Goal: Task Accomplishment & Management: Use online tool/utility

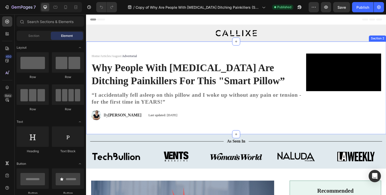
click at [219, 136] on div "Video “I accidentally fell asleep on this pillow and I woke up without any pain…" at bounding box center [239, 89] width 306 height 94
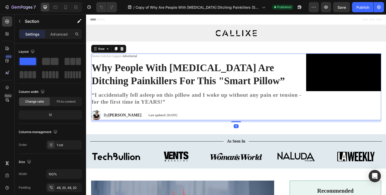
click at [237, 122] on div "Video “I accidentally fell asleep on this pillow and I woke up without any pain…" at bounding box center [239, 88] width 296 height 68
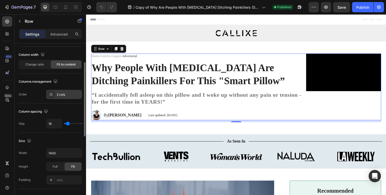
scroll to position [39, 0]
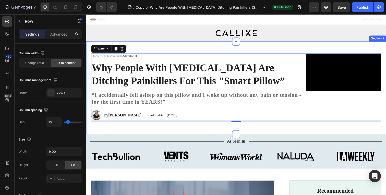
click at [220, 136] on div "Video “I accidentally fell asleep on this pillow and I woke up without any pain…" at bounding box center [239, 89] width 306 height 94
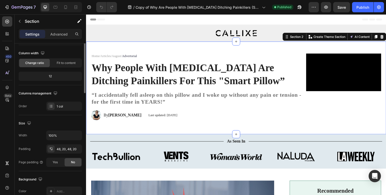
scroll to position [0, 0]
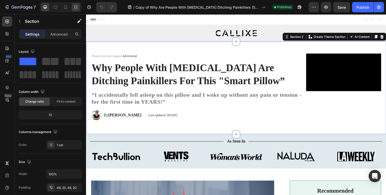
click at [76, 4] on div at bounding box center [76, 7] width 8 height 8
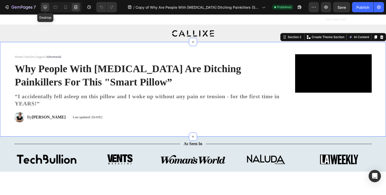
click at [43, 6] on icon at bounding box center [45, 7] width 5 height 5
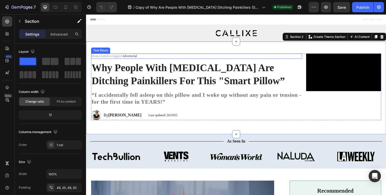
click at [167, 57] on p "Home / Articles / August / Advertorial" at bounding box center [199, 57] width 214 height 4
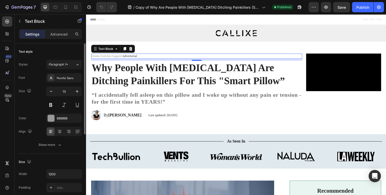
click at [130, 55] on span "Advertorial" at bounding box center [130, 57] width 15 height 4
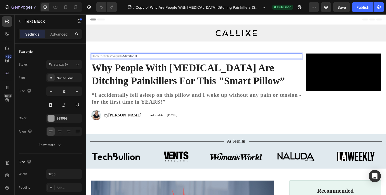
click at [132, 55] on span "Advertorial" at bounding box center [130, 57] width 15 height 4
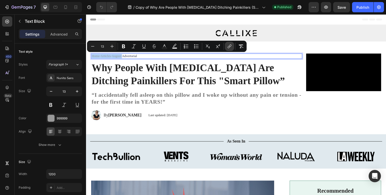
click at [229, 47] on icon "Editor contextual toolbar" at bounding box center [229, 47] width 2 height 3
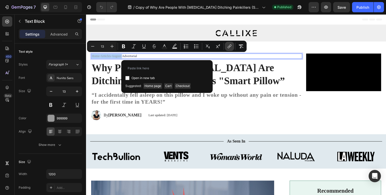
click at [229, 48] on icon "Editor contextual toolbar" at bounding box center [229, 46] width 5 height 5
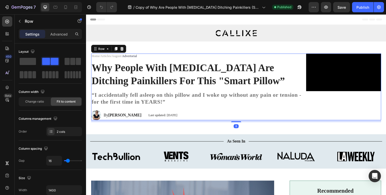
click at [224, 61] on div "Home / Articles / August / Advertorial Text Block Why People With [MEDICAL_DATA…" at bounding box center [198, 88] width 215 height 68
click at [117, 57] on link "August" at bounding box center [117, 57] width 10 height 4
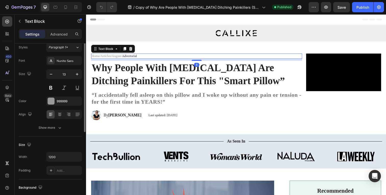
scroll to position [23, 0]
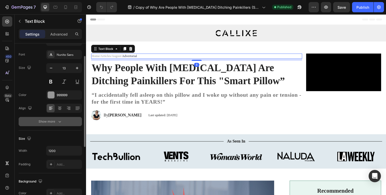
click at [53, 120] on div "Show more" at bounding box center [51, 121] width 24 height 5
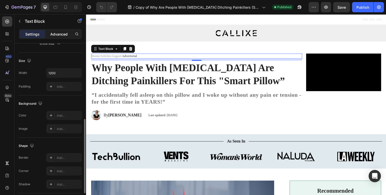
click at [51, 33] on p "Advanced" at bounding box center [58, 33] width 17 height 5
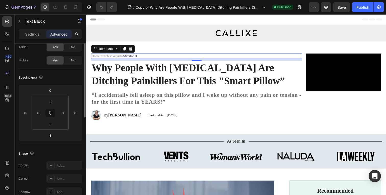
scroll to position [0, 0]
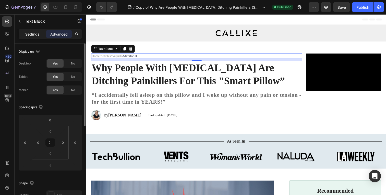
click at [34, 32] on p "Settings" at bounding box center [32, 33] width 14 height 5
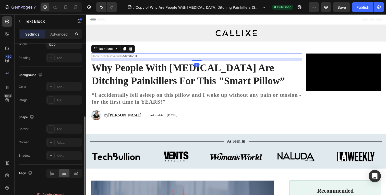
scroll to position [137, 0]
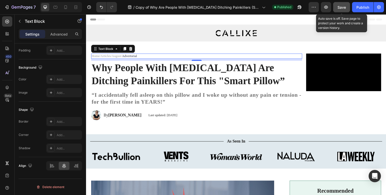
click at [339, 10] on button "Save" at bounding box center [341, 7] width 17 height 10
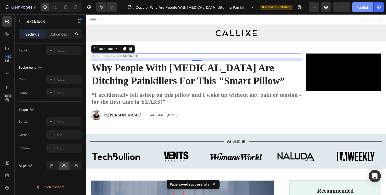
click at [358, 7] on div "Publish" at bounding box center [362, 7] width 13 height 5
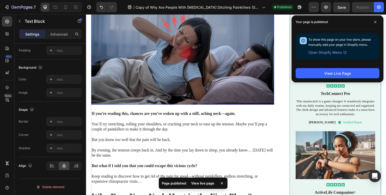
scroll to position [205, 0]
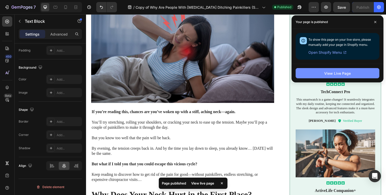
click at [330, 72] on div "View Live Page" at bounding box center [337, 72] width 27 height 5
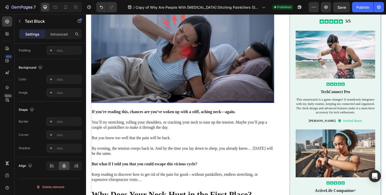
scroll to position [0, 0]
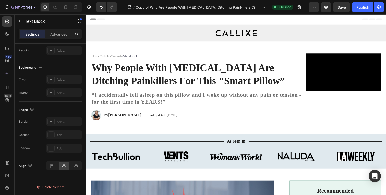
click at [119, 56] on link "August" at bounding box center [117, 57] width 10 height 4
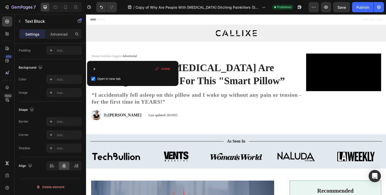
click at [119, 56] on link "August" at bounding box center [117, 57] width 10 height 4
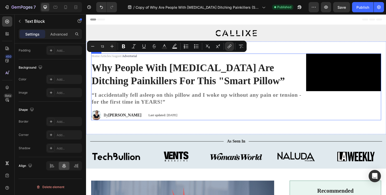
click at [120, 65] on h1 "Why People With [MEDICAL_DATA] Are Ditching Painkillers For This "Smart Pillow”" at bounding box center [198, 76] width 215 height 28
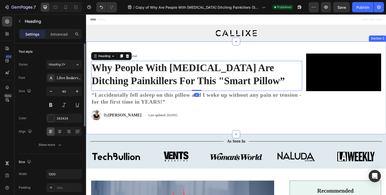
click at [146, 48] on div "Video “I accidentally fell asleep on this pillow and I woke up without any pain…" at bounding box center [239, 89] width 306 height 94
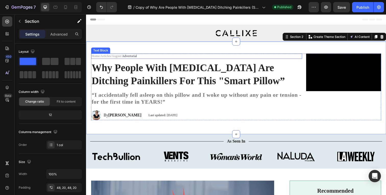
click at [119, 57] on link "August" at bounding box center [117, 57] width 10 height 4
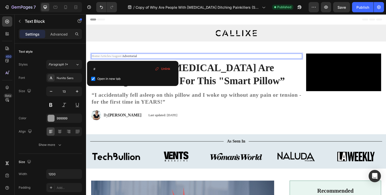
click at [161, 69] on div "Unlink" at bounding box center [162, 68] width 19 height 7
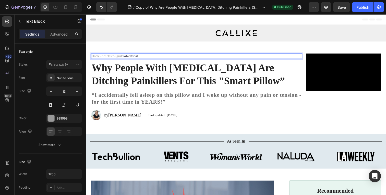
click at [109, 57] on link "Articles" at bounding box center [107, 57] width 10 height 4
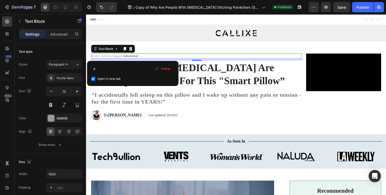
click at [166, 68] on span "Unlink" at bounding box center [165, 68] width 9 height 5
click at [119, 55] on link "August" at bounding box center [119, 57] width 10 height 4
click at [166, 68] on span "Unlink" at bounding box center [165, 68] width 9 height 5
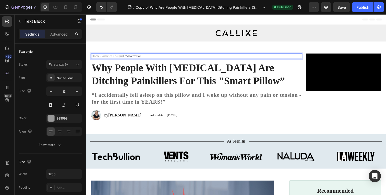
click at [118, 54] on div "Home / Articles / August / Advertorial" at bounding box center [198, 56] width 215 height 5
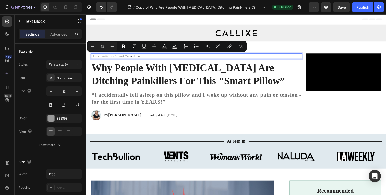
click at [118, 55] on p "Home / Articles / August / Advertorial" at bounding box center [199, 57] width 214 height 4
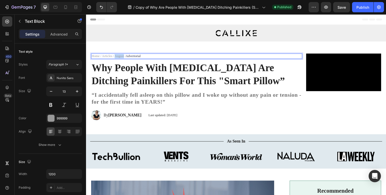
click at [118, 55] on p "Home / Articles / August / Advertorial" at bounding box center [199, 57] width 214 height 4
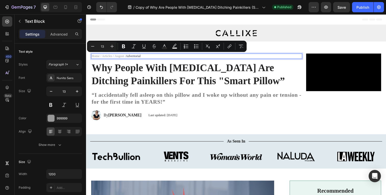
click at [108, 57] on p "Home / Articles / August / Advertorial" at bounding box center [199, 57] width 214 height 4
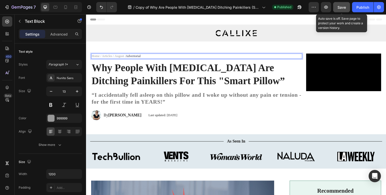
click at [340, 8] on span "Save" at bounding box center [341, 7] width 8 height 4
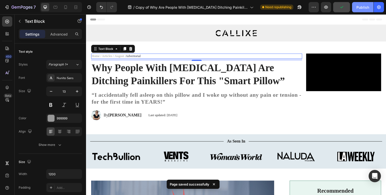
click at [362, 6] on div "Publish" at bounding box center [362, 7] width 13 height 5
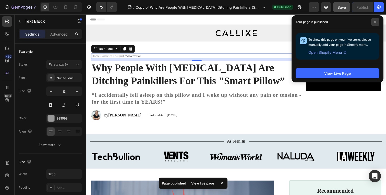
click at [374, 23] on span at bounding box center [375, 22] width 8 height 8
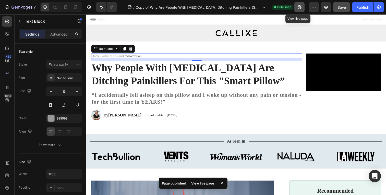
click at [302, 8] on button "button" at bounding box center [299, 7] width 10 height 10
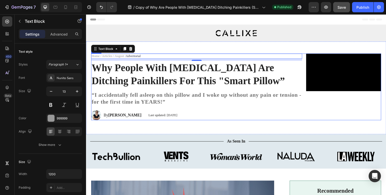
click at [237, 122] on div "Video “I accidentally fell asleep on this pillow and I woke up without any pain…" at bounding box center [239, 88] width 296 height 68
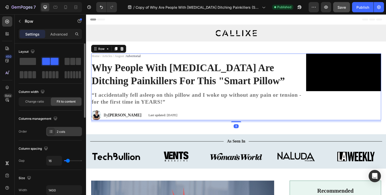
click at [60, 129] on div "2 cols" at bounding box center [69, 131] width 24 height 5
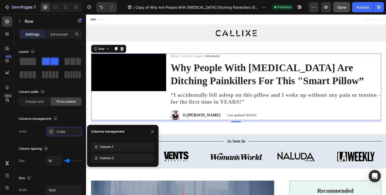
drag, startPoint x: 120, startPoint y: 155, endPoint x: 120, endPoint y: 140, distance: 15.1
click at [74, 6] on icon at bounding box center [75, 7] width 5 height 5
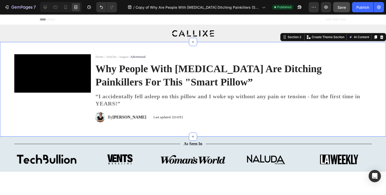
click at [179, 47] on div "Video “I accidentally fell asleep on this pillow and I woke up without any pain…" at bounding box center [193, 89] width 386 height 94
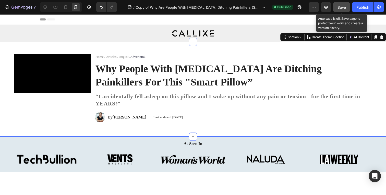
click at [342, 7] on span "Save" at bounding box center [341, 7] width 8 height 4
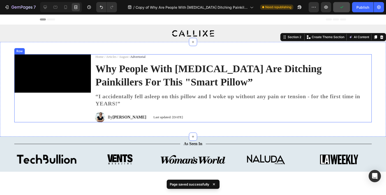
click at [91, 92] on video at bounding box center [52, 73] width 77 height 38
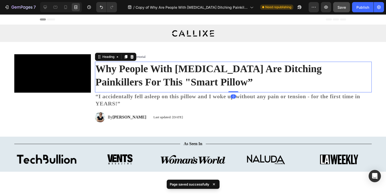
click at [194, 89] on h1 "Why People With [MEDICAL_DATA] Are Ditching Painkillers For This "Smart Pillow”" at bounding box center [233, 76] width 277 height 28
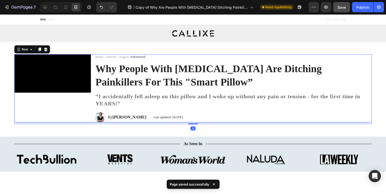
click at [192, 95] on div "Video “I accidentally fell asleep on this pillow and I woke up without any pain…" at bounding box center [192, 88] width 357 height 68
click at [47, 10] on div at bounding box center [45, 7] width 8 height 8
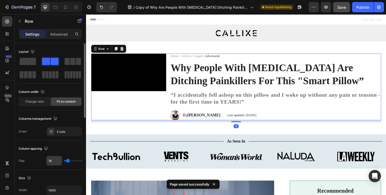
type textarea "16"
click at [54, 160] on input "16" at bounding box center [53, 160] width 15 height 9
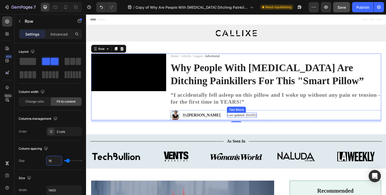
click at [249, 114] on div "Text Block" at bounding box center [239, 111] width 19 height 6
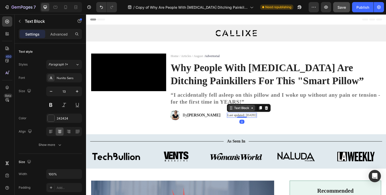
click at [253, 112] on div "Text Block" at bounding box center [244, 109] width 17 height 5
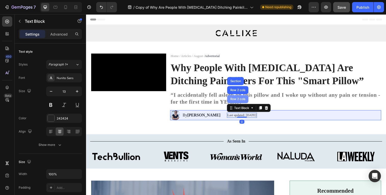
click at [252, 105] on div "Row 2 cols" at bounding box center [241, 100] width 22 height 8
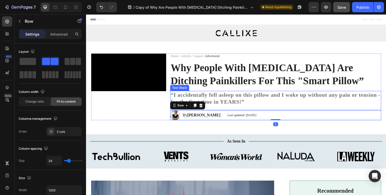
click at [286, 107] on p "“I accidentally fell asleep on this pillow and I woke up without any pain or te…" at bounding box center [279, 100] width 214 height 15
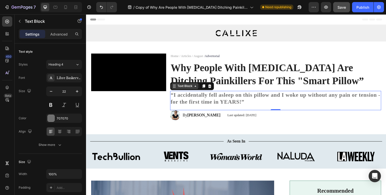
click at [196, 90] on div "Text Block" at bounding box center [186, 87] width 17 height 5
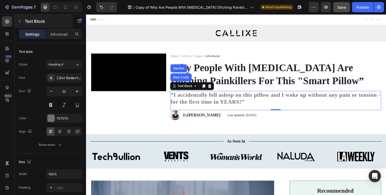
click at [39, 23] on p "Text Block" at bounding box center [46, 21] width 43 height 6
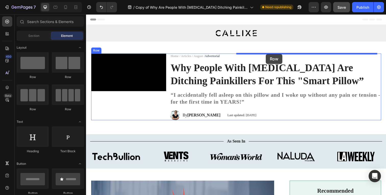
drag, startPoint x: 122, startPoint y: 81, endPoint x: 270, endPoint y: 55, distance: 149.7
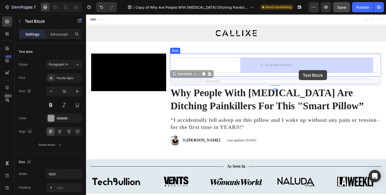
drag, startPoint x: 300, startPoint y: 82, endPoint x: 303, endPoint y: 70, distance: 12.6
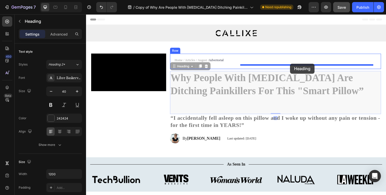
drag, startPoint x: 291, startPoint y: 87, endPoint x: 294, endPoint y: 65, distance: 22.9
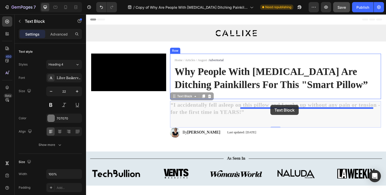
drag, startPoint x: 264, startPoint y: 121, endPoint x: 274, endPoint y: 107, distance: 16.7
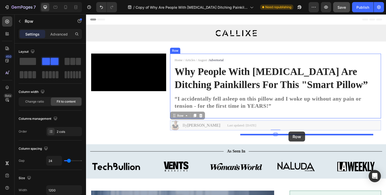
drag, startPoint x: 281, startPoint y: 151, endPoint x: 293, endPoint y: 134, distance: 21.2
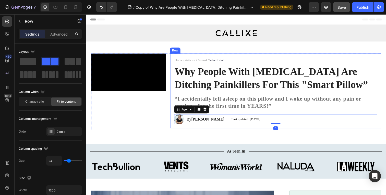
click at [242, 127] on div "Home / Articles / August / Advertorial Text Block Why People With [MEDICAL_DATA…" at bounding box center [279, 92] width 215 height 76
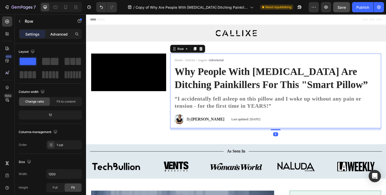
click at [62, 34] on p "Advanced" at bounding box center [58, 33] width 17 height 5
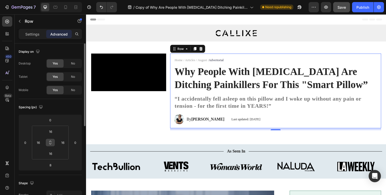
click at [53, 140] on button at bounding box center [50, 142] width 10 height 8
click at [53, 131] on input "16" at bounding box center [50, 131] width 10 height 8
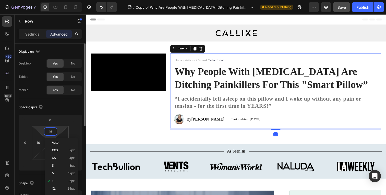
type input "0"
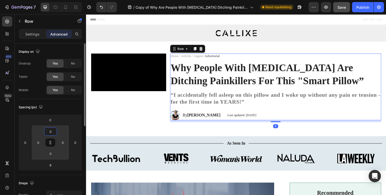
type input "0"
click at [0, 0] on div "Spacing (px) 0 0 8 0 0 0 0 0" at bounding box center [0, 0] width 0 height 0
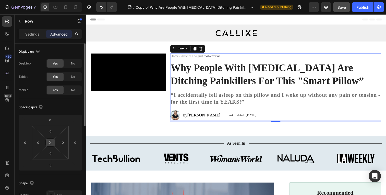
click at [53, 145] on button at bounding box center [50, 142] width 10 height 8
click at [40, 140] on input "0" at bounding box center [38, 142] width 8 height 8
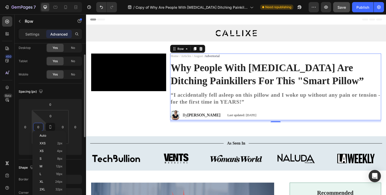
scroll to position [18, 0]
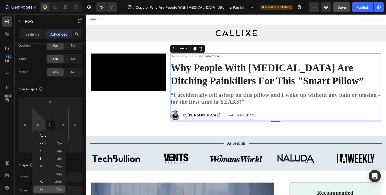
click at [49, 189] on p "2XL 32px" at bounding box center [51, 189] width 23 height 4
type input "32"
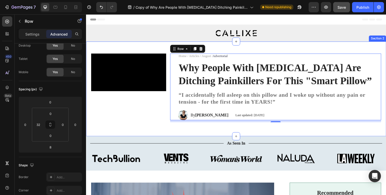
click at [151, 126] on div "Video “I accidentally fell asleep on this pillow and I woke up without any pain…" at bounding box center [239, 90] width 296 height 72
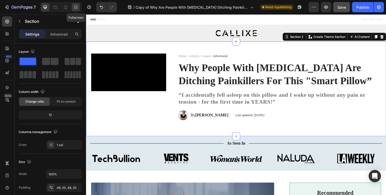
click at [73, 8] on div at bounding box center [76, 7] width 8 height 8
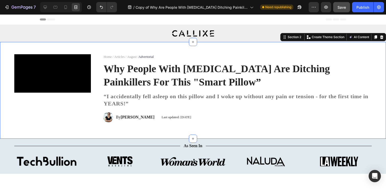
click at [162, 47] on div "Video “I accidentally fell asleep on this pillow and I woke up without any pain…" at bounding box center [193, 90] width 386 height 96
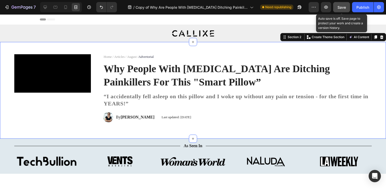
click at [337, 4] on button "Save" at bounding box center [341, 7] width 17 height 10
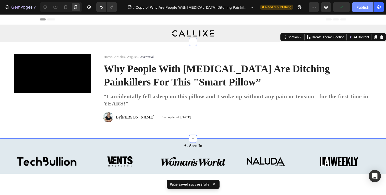
click at [358, 10] on button "Publish" at bounding box center [362, 7] width 21 height 10
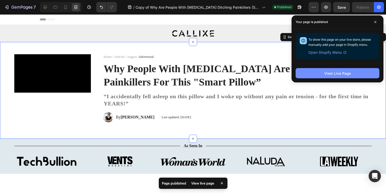
click at [337, 72] on div "View Live Page" at bounding box center [337, 72] width 27 height 5
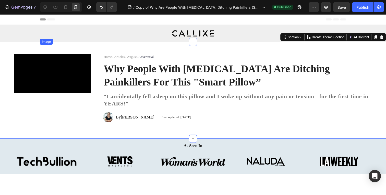
click at [180, 32] on img at bounding box center [193, 33] width 42 height 6
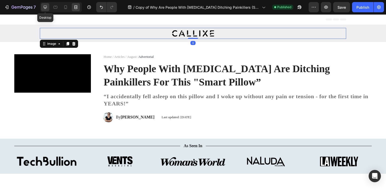
click at [47, 6] on icon at bounding box center [45, 7] width 5 height 5
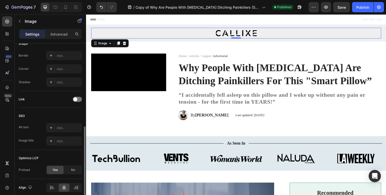
scroll to position [185, 0]
click at [54, 182] on div at bounding box center [64, 186] width 36 height 9
click at [51, 186] on icon at bounding box center [52, 185] width 3 height 1
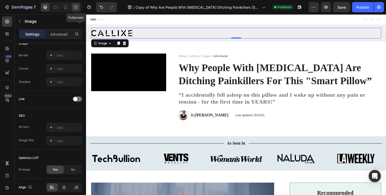
click at [76, 7] on icon at bounding box center [75, 7] width 5 height 5
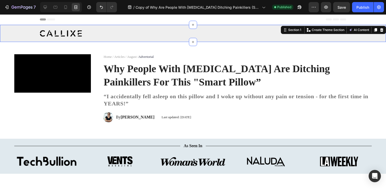
click at [25, 36] on div "Image Row" at bounding box center [193, 33] width 376 height 11
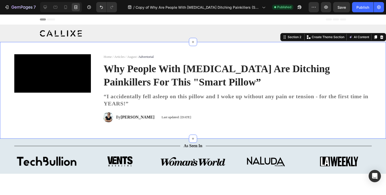
click at [27, 46] on div "Video “I accidentally fell asleep on this pillow and I woke up without any pain…" at bounding box center [193, 90] width 386 height 96
click at [344, 10] on button "Save" at bounding box center [341, 7] width 17 height 10
click at [354, 6] on button "Publish" at bounding box center [362, 7] width 21 height 10
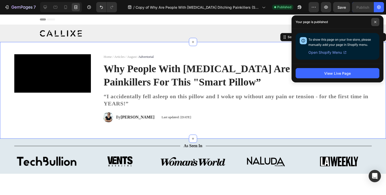
click at [373, 20] on span at bounding box center [375, 22] width 8 height 8
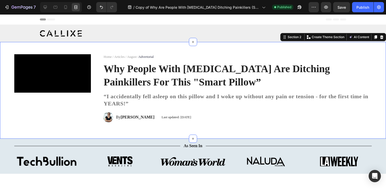
click at [228, 54] on div "Video “I accidentally fell asleep on this pillow and I woke up without any pain…" at bounding box center [193, 90] width 386 height 96
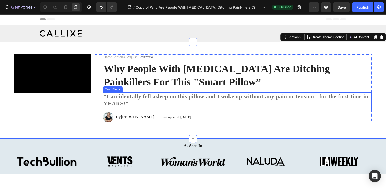
click at [227, 107] on p "“I accidentally fell asleep on this pillow and I woke up without any pain or te…" at bounding box center [238, 100] width 268 height 15
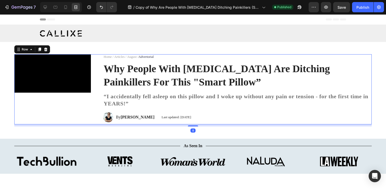
click at [205, 124] on div "Home / Articles / August / Advertorial Text Block Why People With [MEDICAL_DATA…" at bounding box center [233, 89] width 277 height 70
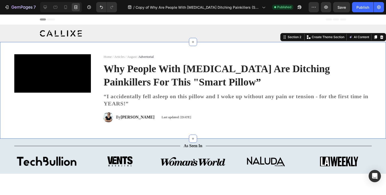
click at [206, 138] on div "Video “I accidentally fell asleep on this pillow and I woke up without any pain…" at bounding box center [193, 90] width 386 height 96
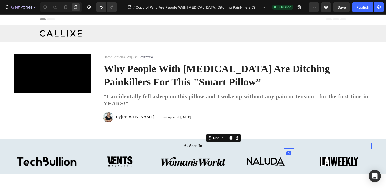
click at [223, 149] on div "Title Line 0" at bounding box center [289, 145] width 166 height 6
click at [43, 8] on icon at bounding box center [45, 7] width 5 height 5
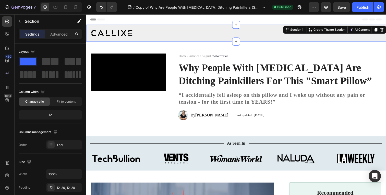
click at [108, 40] on div "Image Row Section 1 Create Theme Section AI Content Write with GemAI What would…" at bounding box center [239, 33] width 306 height 17
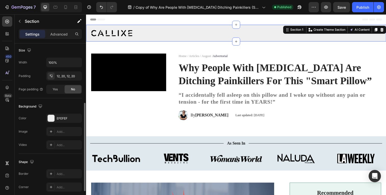
scroll to position [146, 0]
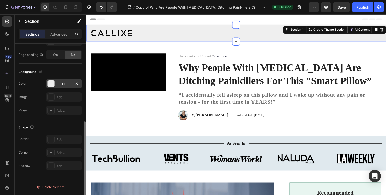
click at [67, 82] on div "EFEFEF" at bounding box center [64, 83] width 15 height 5
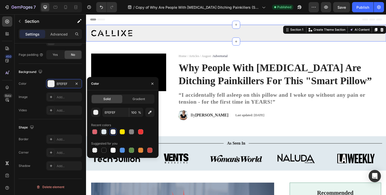
click at [102, 130] on div at bounding box center [103, 131] width 5 height 5
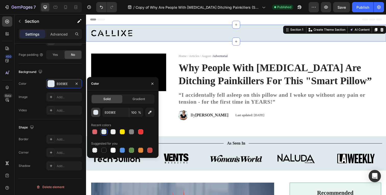
click at [94, 113] on div "button" at bounding box center [95, 112] width 5 height 5
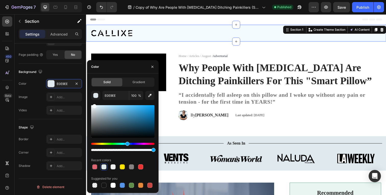
click at [94, 105] on div at bounding box center [122, 121] width 63 height 32
click at [93, 105] on div at bounding box center [94, 106] width 4 height 4
type input "F7FCFF"
click at [158, 66] on div at bounding box center [152, 66] width 12 height 13
drag, startPoint x: 154, startPoint y: 66, endPoint x: 67, endPoint y: 53, distance: 88.0
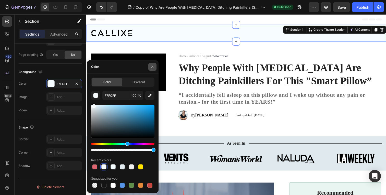
click at [154, 66] on icon "button" at bounding box center [152, 67] width 4 height 4
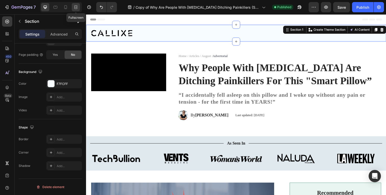
click at [78, 7] on icon at bounding box center [75, 7] width 5 height 5
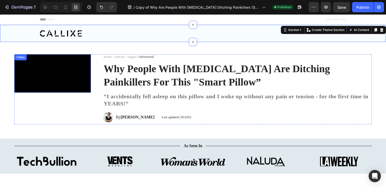
click at [65, 71] on video at bounding box center [52, 73] width 77 height 38
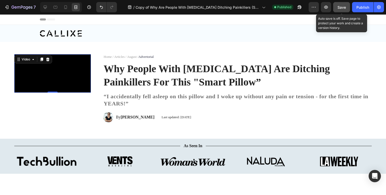
click at [346, 11] on button "Save" at bounding box center [341, 7] width 17 height 10
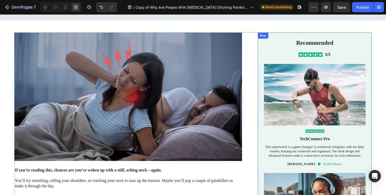
scroll to position [171, 0]
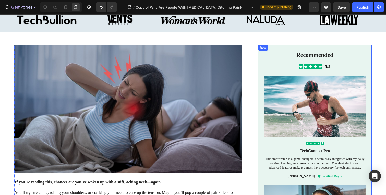
click at [258, 108] on div "Recommended Text Block Icon Icon Icon Icon Icon Icon List 5/5 Text Block Row Im…" at bounding box center [315, 170] width 114 height 253
click at [46, 6] on icon at bounding box center [45, 7] width 5 height 5
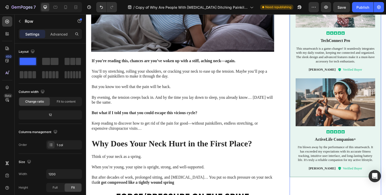
scroll to position [256, 0]
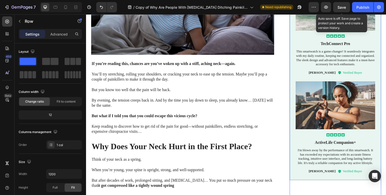
click at [341, 9] on div "Save" at bounding box center [341, 7] width 8 height 5
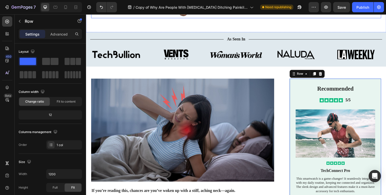
scroll to position [111, 0]
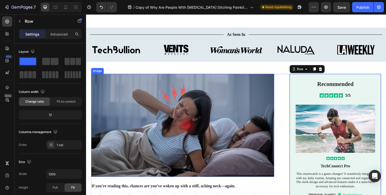
click at [216, 106] on img at bounding box center [184, 127] width 187 height 105
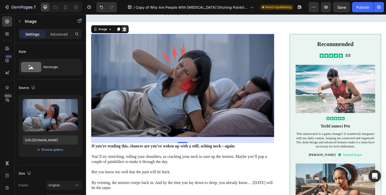
scroll to position [0, 0]
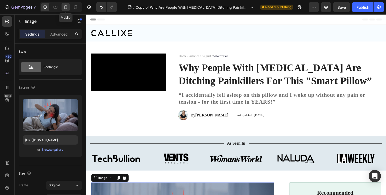
click at [66, 9] on icon at bounding box center [65, 7] width 5 height 5
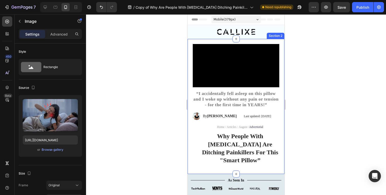
click at [191, 124] on div "Video “I accidentally fell asleep on this pillow and I woke up without any pain…" at bounding box center [236, 106] width 97 height 135
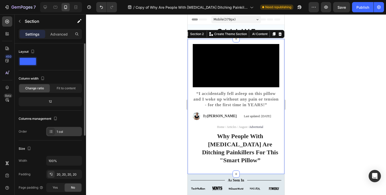
click at [65, 131] on div "1 col" at bounding box center [69, 131] width 24 height 5
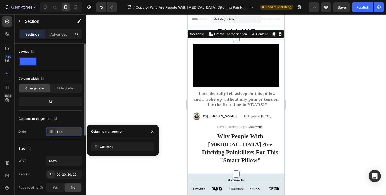
click at [64, 127] on div "1 col" at bounding box center [64, 131] width 36 height 9
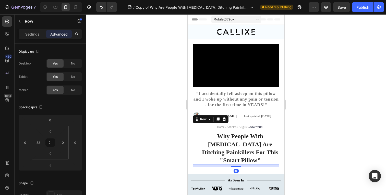
click at [196, 130] on div "Home / Articles / August / Advertorial Text Block Why People With [MEDICAL_DATA…" at bounding box center [236, 144] width 87 height 41
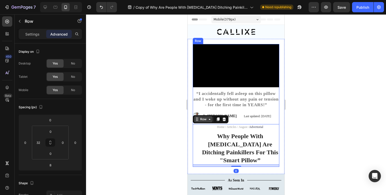
click at [205, 121] on div "Row" at bounding box center [203, 119] width 8 height 5
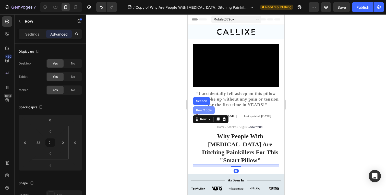
click at [205, 114] on div "Row 2 cols" at bounding box center [204, 110] width 22 height 8
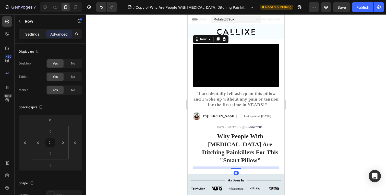
click at [41, 32] on div "Settings" at bounding box center [33, 34] width 26 height 8
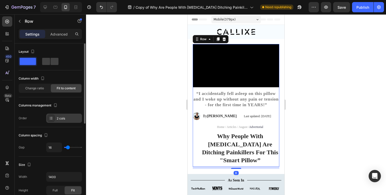
click at [58, 120] on div "2 cols" at bounding box center [69, 118] width 24 height 5
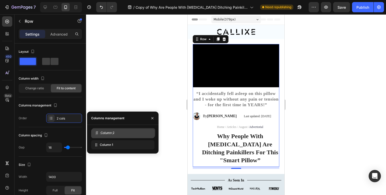
drag, startPoint x: 98, startPoint y: 144, endPoint x: 99, endPoint y: 132, distance: 12.3
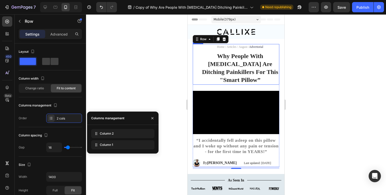
click at [196, 81] on div "Home / Articles / August / Advertorial Text Block Why People With [MEDICAL_DATA…" at bounding box center [236, 64] width 87 height 41
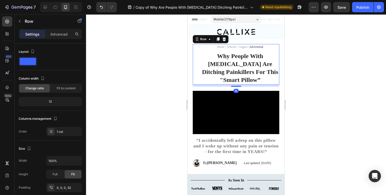
click at [55, 29] on div "Settings Advanced" at bounding box center [50, 34] width 63 height 10
click at [55, 30] on div "Advanced" at bounding box center [59, 34] width 26 height 8
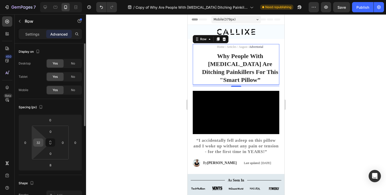
click at [39, 142] on input "32" at bounding box center [38, 142] width 8 height 8
type input "0"
click at [0, 0] on div "Spacing (px) 0 0 8 0 0 0 0 0" at bounding box center [0, 0] width 0 height 0
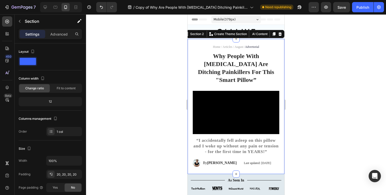
click at [191, 86] on div "Video “I accidentally fell asleep on this pillow and I woke up without any pain…" at bounding box center [236, 106] width 97 height 135
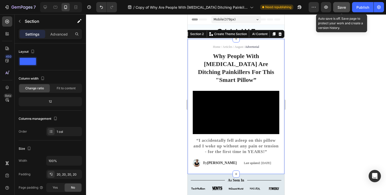
click at [341, 9] on div "Save" at bounding box center [341, 7] width 8 height 5
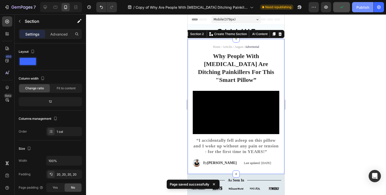
click at [361, 9] on div "Publish" at bounding box center [362, 7] width 13 height 5
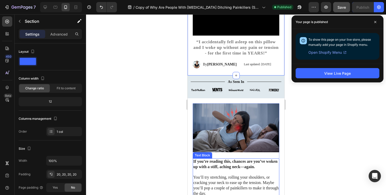
scroll to position [141, 0]
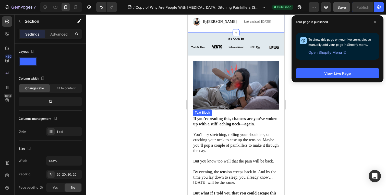
click at [218, 132] on p "You’ll try stretching, rolling your shoulders, or cracking your neck to ease up…" at bounding box center [236, 142] width 86 height 21
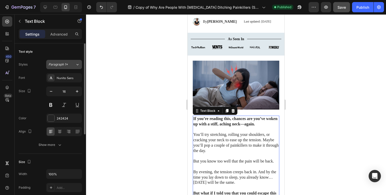
click at [74, 65] on div "Paragraph 1*" at bounding box center [62, 64] width 27 height 5
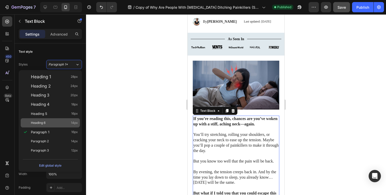
click at [55, 125] on div "Heading 6 14px" at bounding box center [50, 122] width 59 height 9
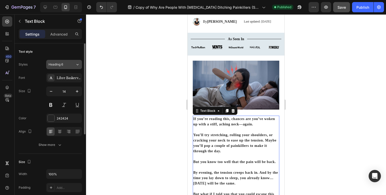
click at [68, 63] on div "Heading 6" at bounding box center [59, 64] width 21 height 5
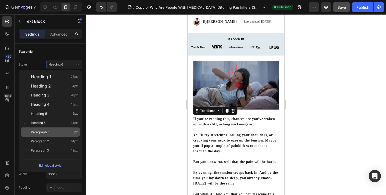
click at [58, 134] on div "Paragraph 1 16px" at bounding box center [54, 131] width 47 height 5
type input "16"
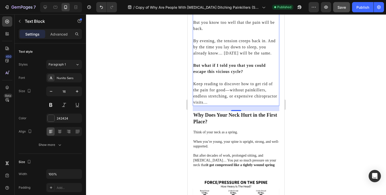
scroll to position [287, 0]
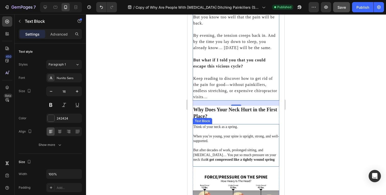
click at [232, 134] on p at bounding box center [236, 131] width 86 height 5
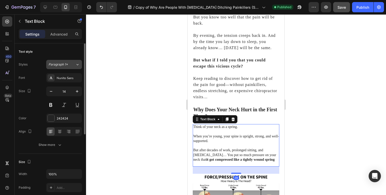
click at [72, 63] on div "Paragraph 1*" at bounding box center [62, 64] width 27 height 5
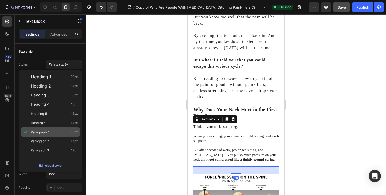
click at [68, 129] on div "Paragraph 1 16px" at bounding box center [54, 131] width 47 height 5
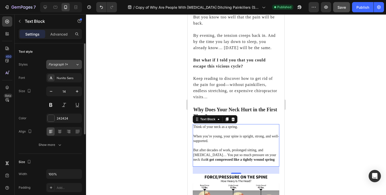
click at [70, 64] on div "Paragraph 1*" at bounding box center [62, 64] width 27 height 5
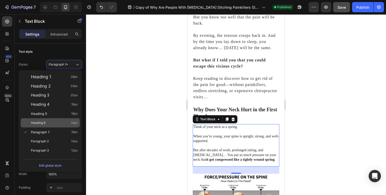
click at [64, 120] on div "Heading 6 14px" at bounding box center [54, 122] width 47 height 5
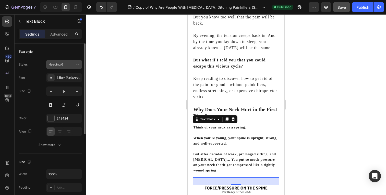
click at [68, 67] on button "Heading 6" at bounding box center [64, 64] width 36 height 9
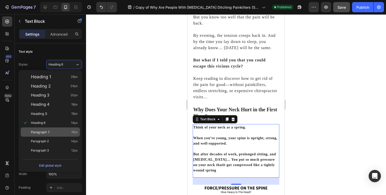
click at [65, 131] on div "Paragraph 1 16px" at bounding box center [54, 131] width 47 height 5
type input "16"
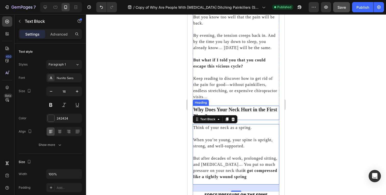
click at [237, 120] on h2 "Why Does Your Neck Hurt in the First Place?" at bounding box center [236, 112] width 87 height 14
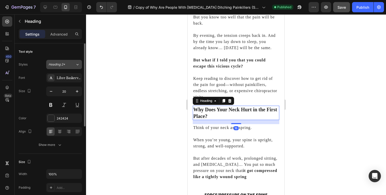
click at [73, 67] on button "Heading 2*" at bounding box center [64, 64] width 36 height 9
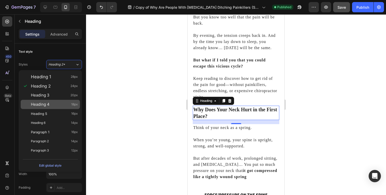
click at [65, 103] on div "Heading 4 18px" at bounding box center [54, 104] width 47 height 5
type input "18"
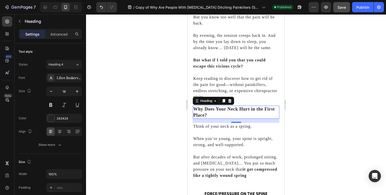
click at [179, 112] on div at bounding box center [236, 104] width 300 height 180
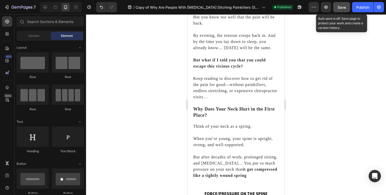
click at [341, 9] on span "Save" at bounding box center [341, 7] width 8 height 4
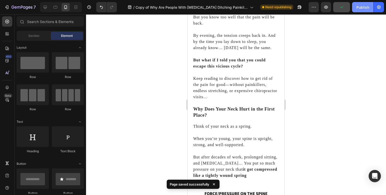
click at [357, 6] on div "Publish" at bounding box center [362, 7] width 13 height 5
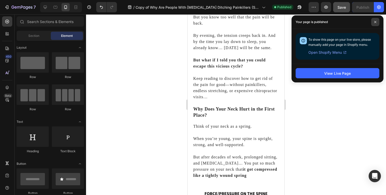
click at [376, 22] on icon at bounding box center [375, 22] width 2 height 2
